Goal: Navigation & Orientation: Go to known website

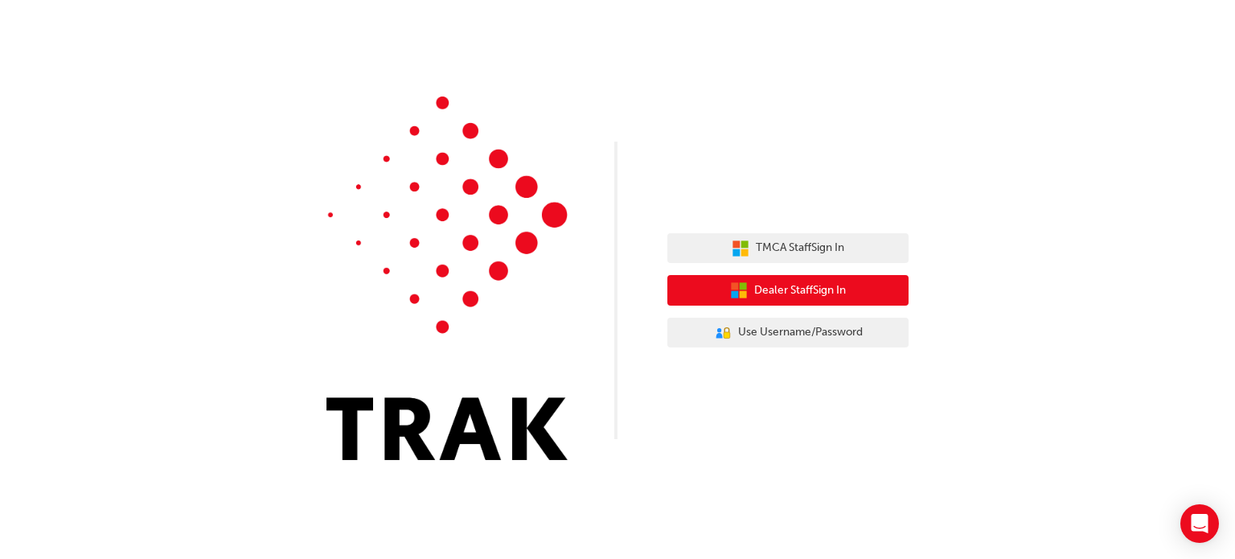
click at [747, 289] on button "Dealer Staff Sign In" at bounding box center [787, 290] width 241 height 31
